Goal: Task Accomplishment & Management: Use online tool/utility

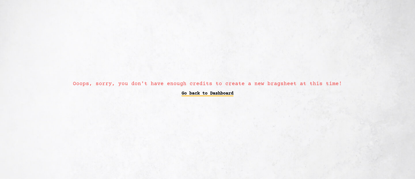
click at [220, 92] on link "Go back to Dashboard" at bounding box center [207, 94] width 52 height 12
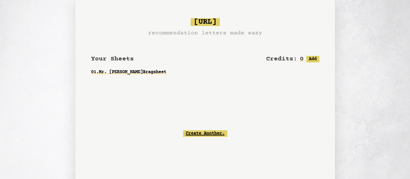
click at [206, 133] on link "Create Another." at bounding box center [205, 133] width 44 height 6
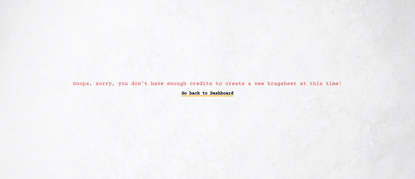
click at [209, 93] on link "Go back to Dashboard" at bounding box center [207, 94] width 52 height 12
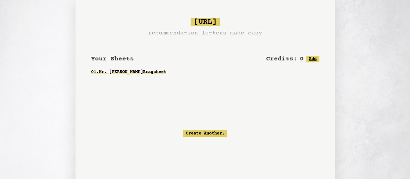
click at [309, 61] on button "Add" at bounding box center [312, 59] width 13 height 6
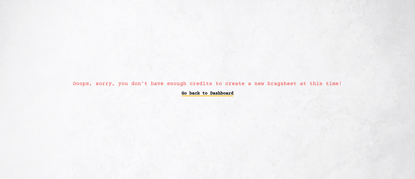
click at [225, 93] on link "Go back to Dashboard" at bounding box center [207, 94] width 52 height 12
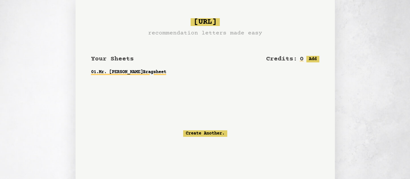
click at [148, 66] on link "01 . Mr. Christopher McKenna Bragsheet" at bounding box center [205, 72] width 228 height 12
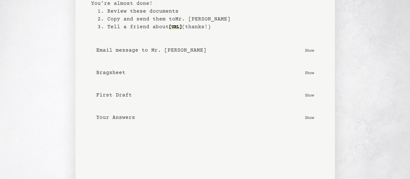
scroll to position [43, 0]
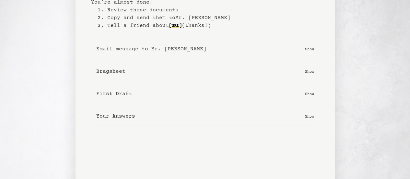
click at [310, 72] on p "Show" at bounding box center [309, 71] width 9 height 6
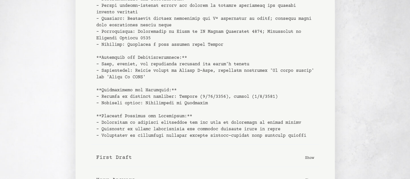
scroll to position [216, 0]
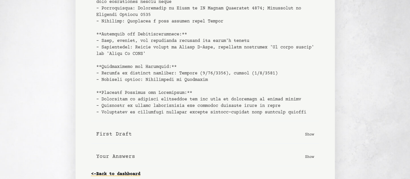
click at [249, 73] on pre at bounding box center [205, 18] width 218 height 194
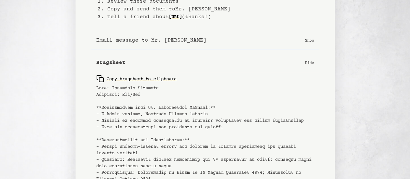
scroll to position [4, 0]
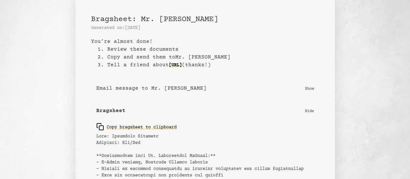
click at [309, 88] on p "Show" at bounding box center [309, 88] width 9 height 6
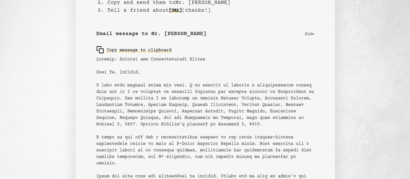
scroll to position [69, 0]
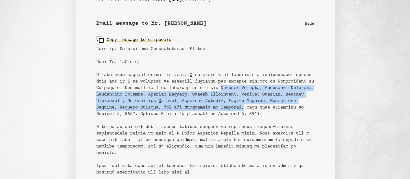
drag, startPoint x: 268, startPoint y: 86, endPoint x: 120, endPoint y: 112, distance: 150.2
click at [120, 112] on pre at bounding box center [205, 140] width 218 height 188
copy pre "Barnard College, Haverford College, Swarthmore College, Scripps College, Lehigh…"
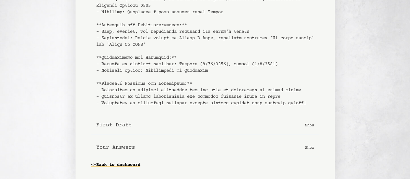
scroll to position [444, 0]
click at [303, 125] on button "First Draft Show" at bounding box center [205, 125] width 228 height 18
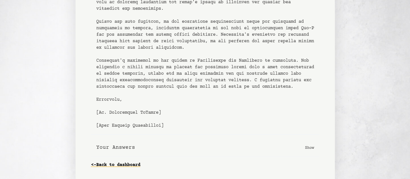
scroll to position [728, 0]
click at [123, 148] on b "Your Answers" at bounding box center [115, 147] width 39 height 8
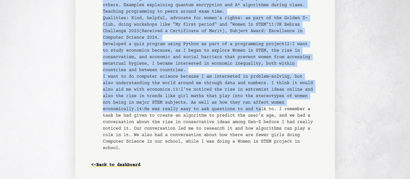
scroll to position [1129, 0]
drag, startPoint x: 96, startPoint y: 71, endPoint x: 238, endPoint y: 141, distance: 157.4
click at [238, 141] on div "1 : Anushansa Maharjan 2 : she/her 3 : -- 4 : Mr. Christopher McKenna 5 : Durin…" at bounding box center [205, 33] width 228 height 245
copy pre "1 : Anushansa Maharjan 2 : she/her 3 : -- 4 : Mr. Christopher McKenna 5 : Durin…"
click at [108, 165] on link "<- Back to dashboard" at bounding box center [115, 164] width 49 height 10
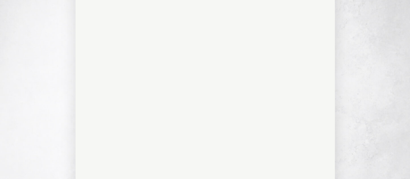
scroll to position [43, 0]
